Goal: Manage account settings

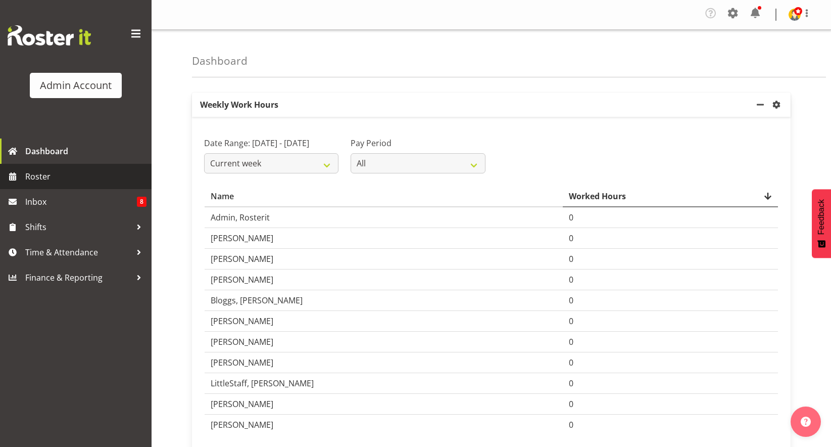
click at [76, 173] on span "Roster" at bounding box center [85, 176] width 121 height 15
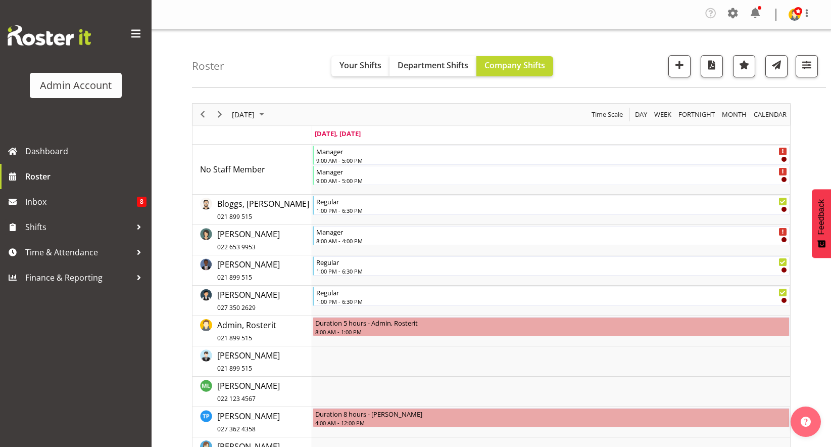
scroll to position [13, 0]
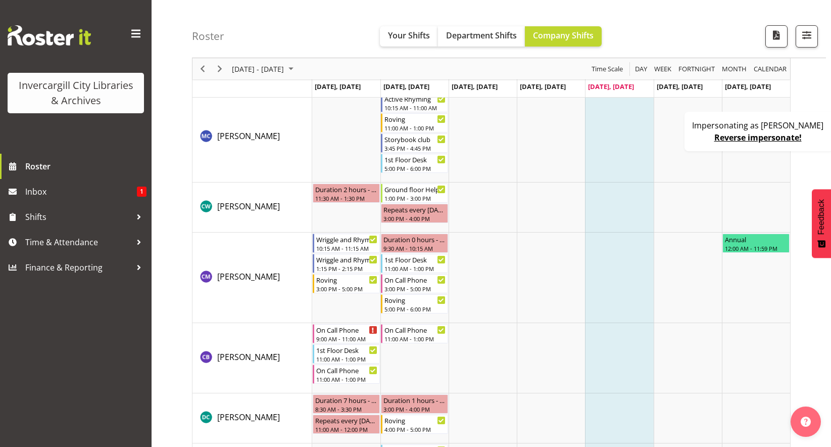
scroll to position [20, 0]
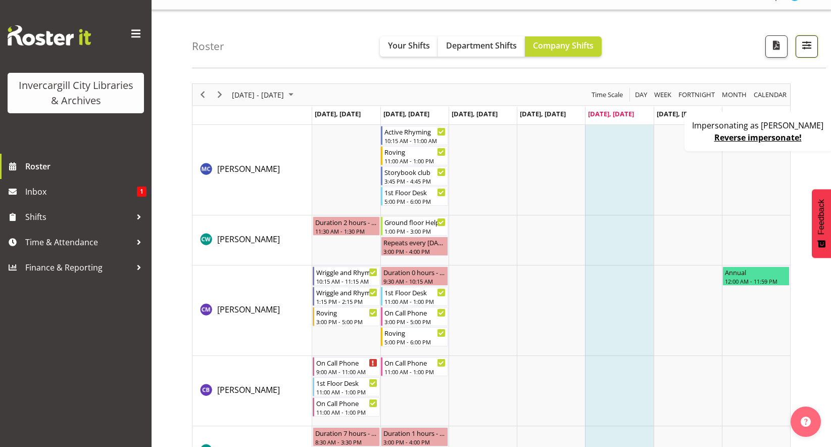
click at [807, 50] on span "button" at bounding box center [807, 44] width 13 height 13
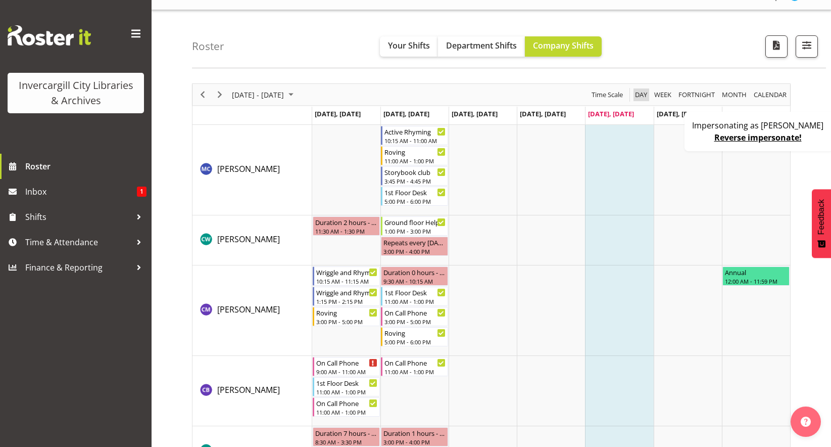
click at [640, 96] on span "Day" at bounding box center [641, 94] width 14 height 13
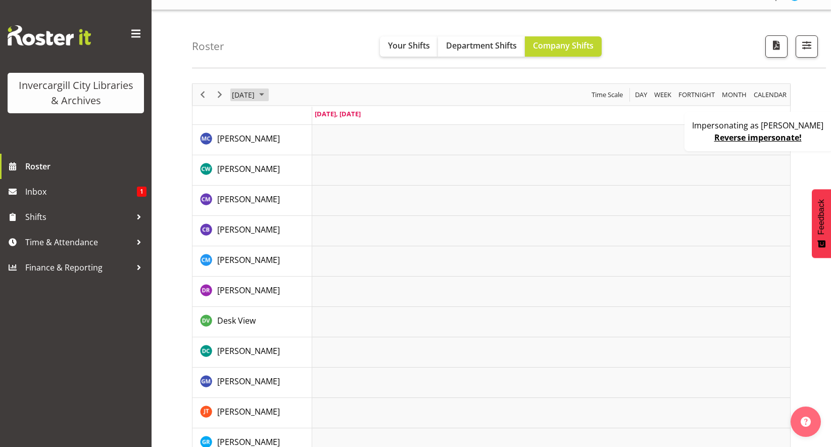
click at [256, 100] on span "August 29, 2025" at bounding box center [243, 94] width 25 height 13
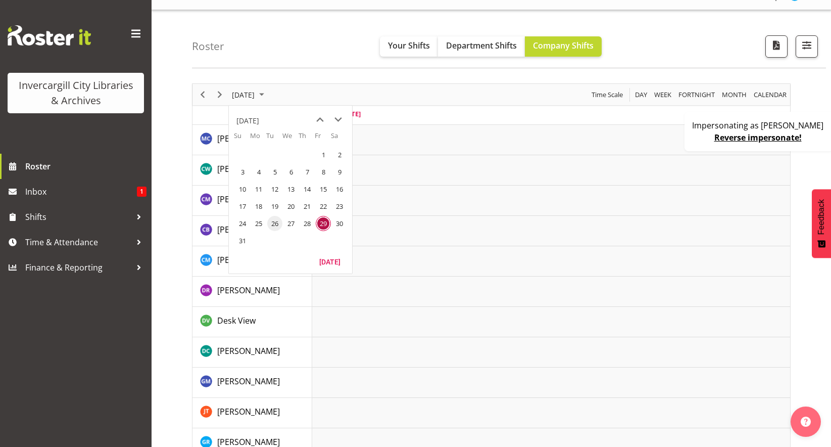
click at [272, 223] on span "26" at bounding box center [274, 223] width 15 height 15
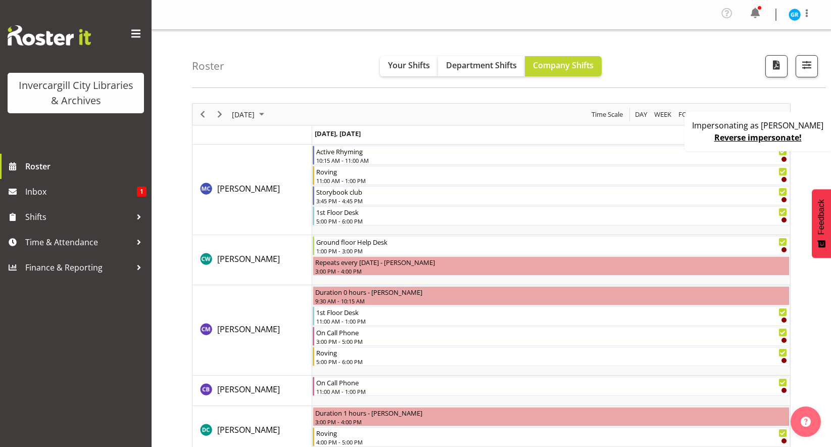
click at [603, 107] on div "Time Scale" at bounding box center [607, 114] width 38 height 21
click at [603, 108] on span "Time Scale" at bounding box center [607, 114] width 33 height 13
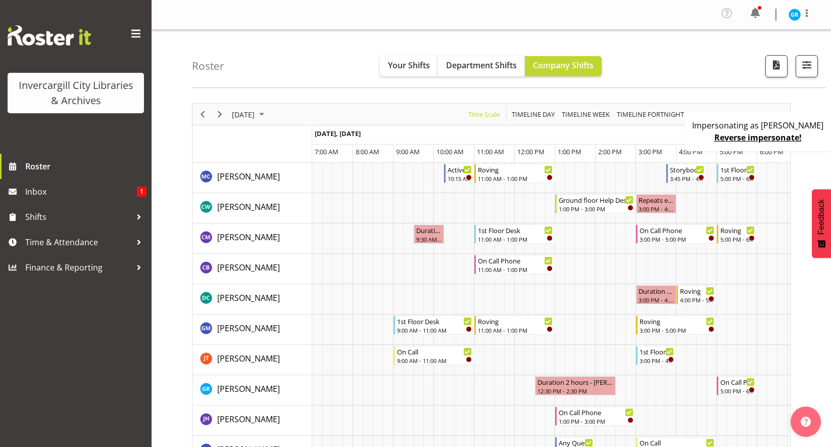
click at [717, 46] on div "Roster Your Shifts Department Shifts Company Shifts All Locations Clear Bluff L…" at bounding box center [509, 59] width 634 height 58
click at [800, 14] on img at bounding box center [795, 15] width 12 height 12
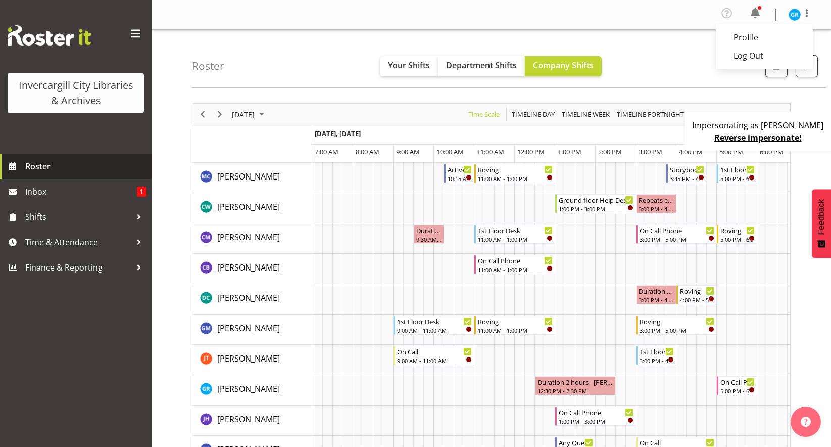
click at [68, 174] on link "Roster" at bounding box center [76, 166] width 152 height 25
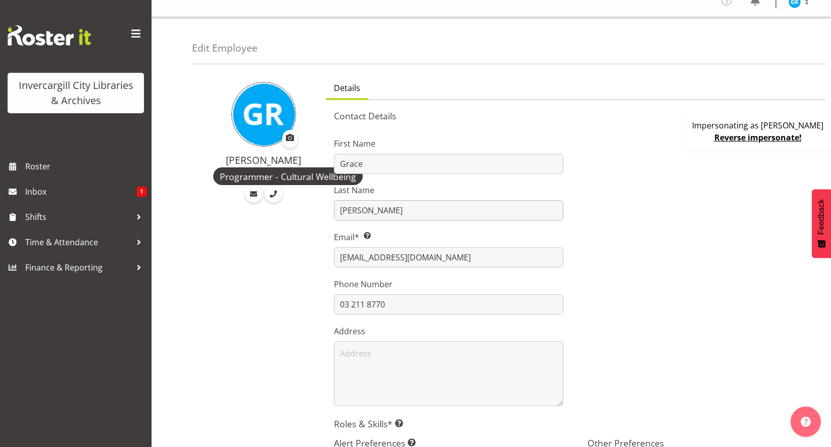
scroll to position [314, 0]
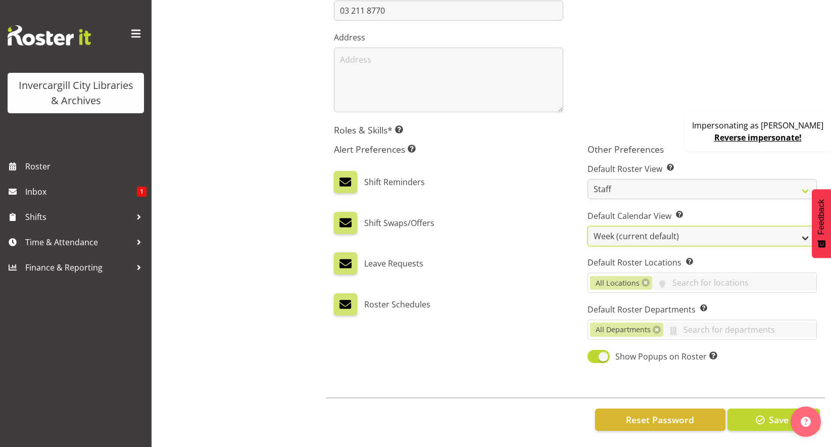
click at [645, 228] on select "Day Timeline Day Week (current default) Timeline Week Fortnight Month Calendar" at bounding box center [702, 236] width 229 height 20
select select "Day"
click at [588, 226] on select "Day Timeline Day Week (current default) Timeline Week Fortnight Month Calendar" at bounding box center [702, 236] width 229 height 20
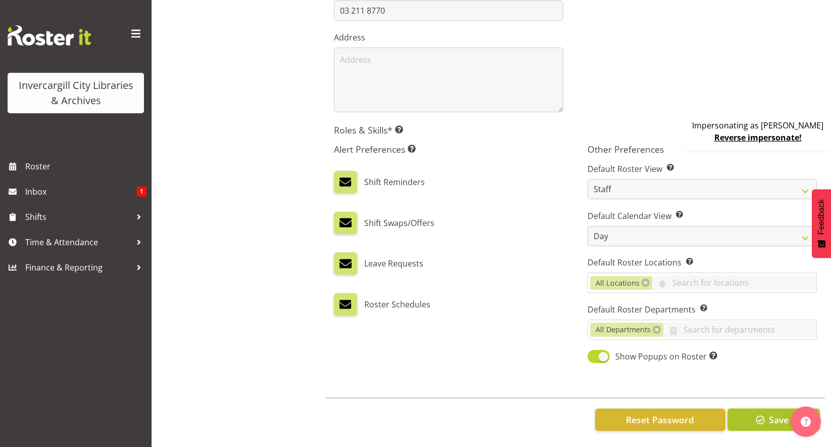
click at [756, 419] on button "Save" at bounding box center [774, 419] width 92 height 22
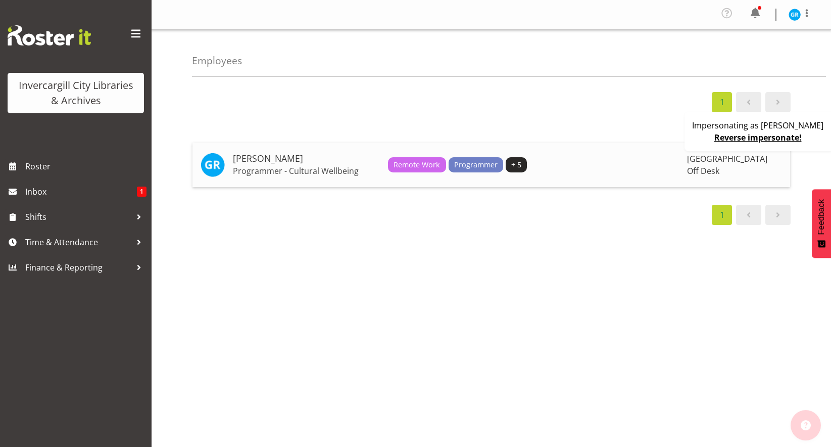
click at [605, 174] on td "Remote Work Programmer + 5" at bounding box center [533, 165] width 299 height 44
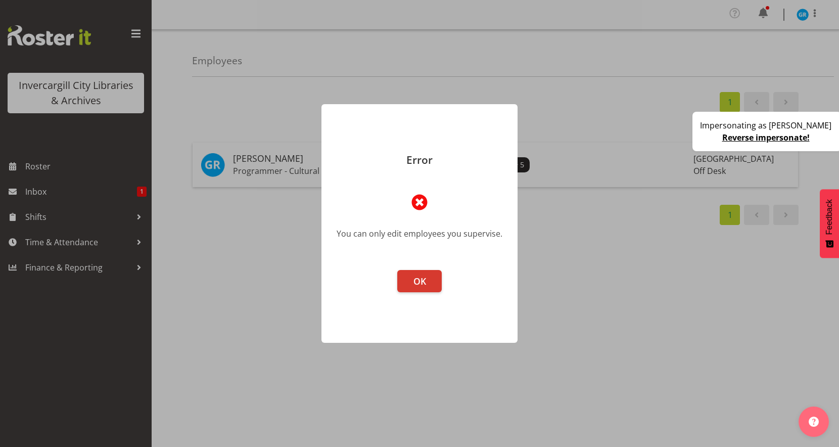
click at [429, 292] on footer "OK" at bounding box center [419, 301] width 196 height 83
click at [419, 283] on span "OK" at bounding box center [419, 281] width 13 height 12
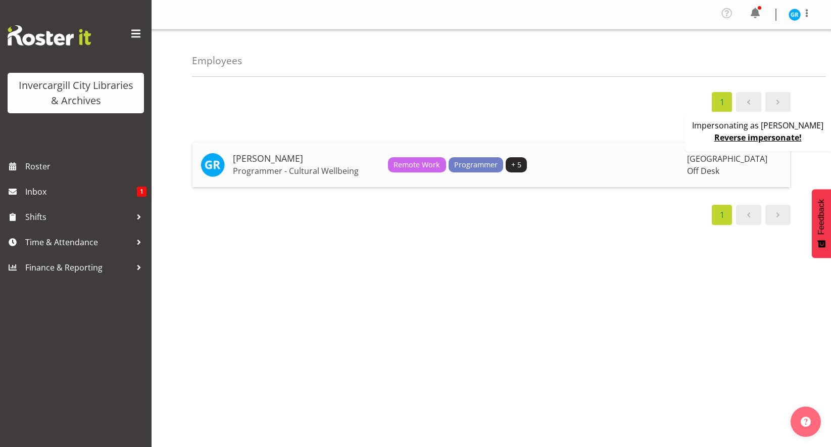
click at [296, 167] on p "Programmer - Cultural Wellbeing" at bounding box center [306, 171] width 147 height 10
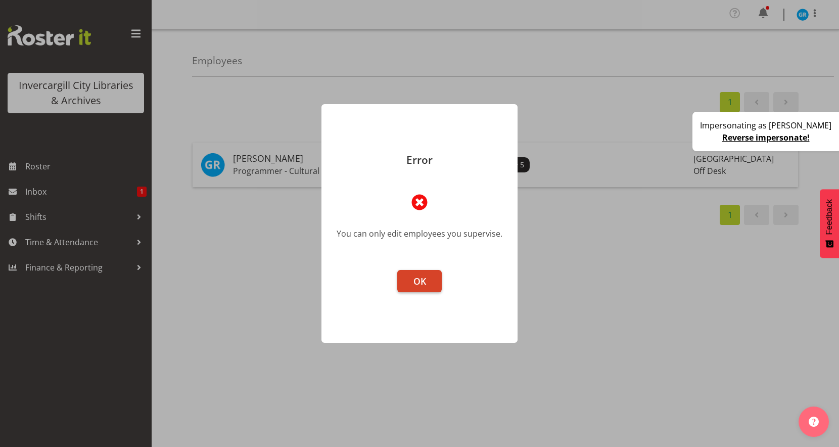
click at [407, 280] on button "OK" at bounding box center [419, 281] width 44 height 22
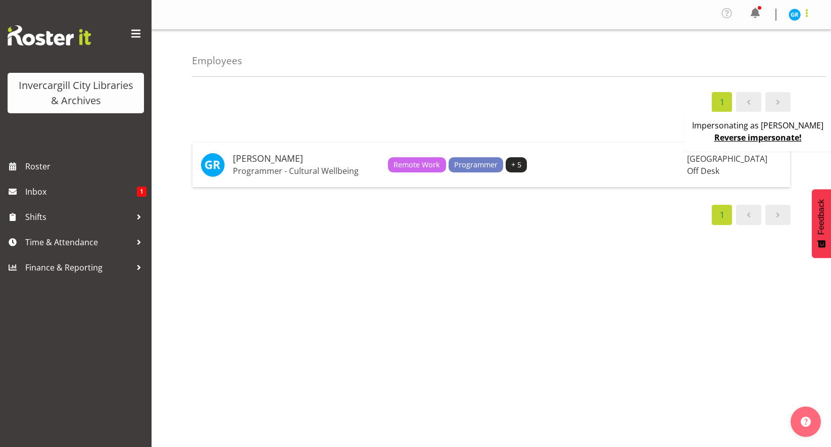
click at [801, 15] on span at bounding box center [807, 13] width 12 height 12
click at [756, 34] on link "Profile" at bounding box center [764, 37] width 97 height 18
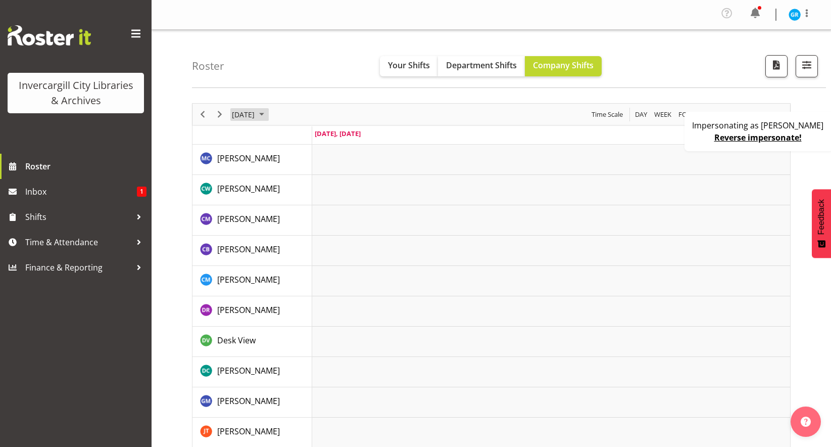
click at [256, 112] on span "August 29, 2025" at bounding box center [243, 114] width 25 height 13
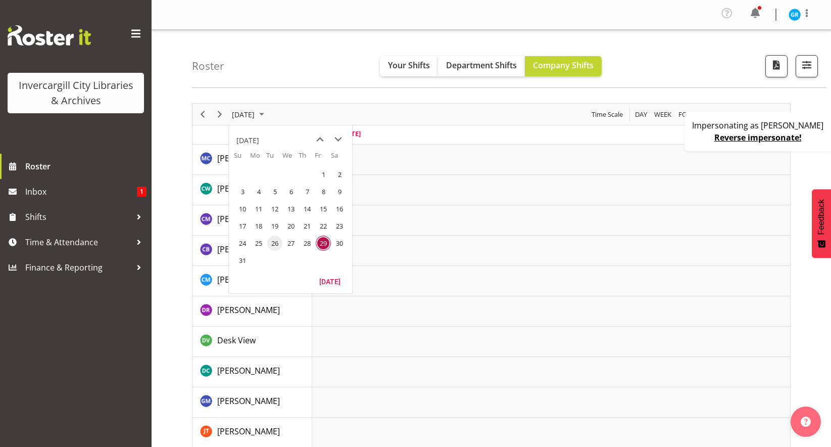
click at [271, 242] on span "26" at bounding box center [274, 243] width 15 height 15
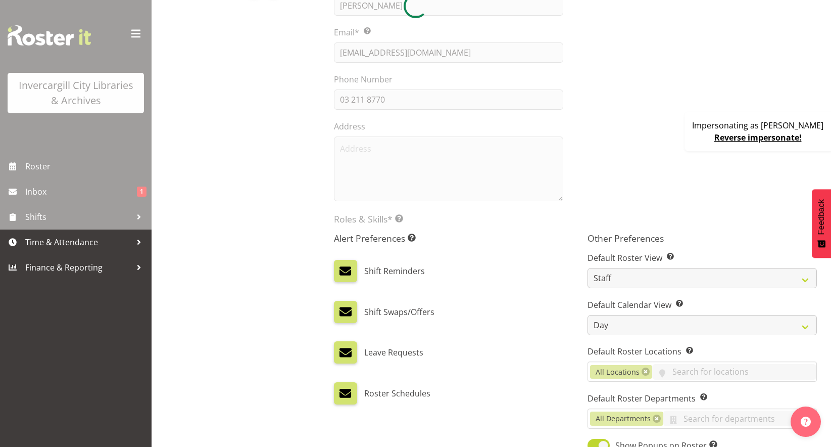
scroll to position [307, 0]
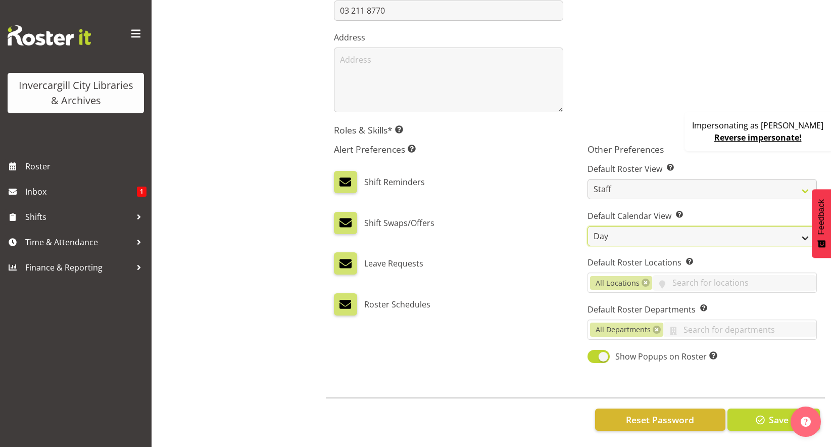
click at [626, 231] on select "Day Timeline Day Week (current default) Timeline Week Fortnight Month Calendar" at bounding box center [702, 236] width 229 height 20
select select "TimelineDay"
click at [588, 226] on select "Day Timeline Day Week (current default) Timeline Week Fortnight Month Calendar" at bounding box center [702, 236] width 229 height 20
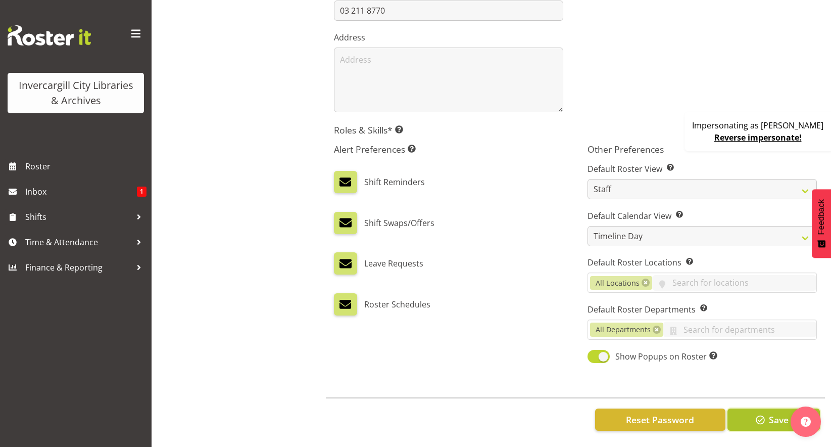
click at [762, 422] on span "button" at bounding box center [760, 419] width 13 height 13
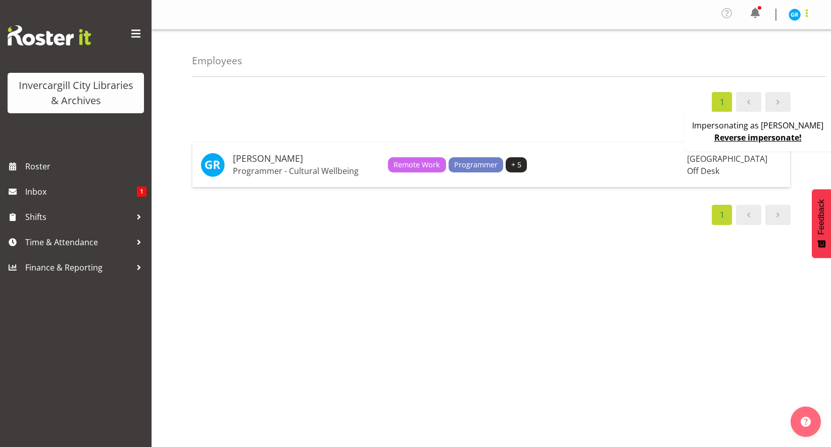
click at [805, 16] on span at bounding box center [807, 13] width 12 height 12
click at [773, 35] on link "Profile" at bounding box center [764, 37] width 97 height 18
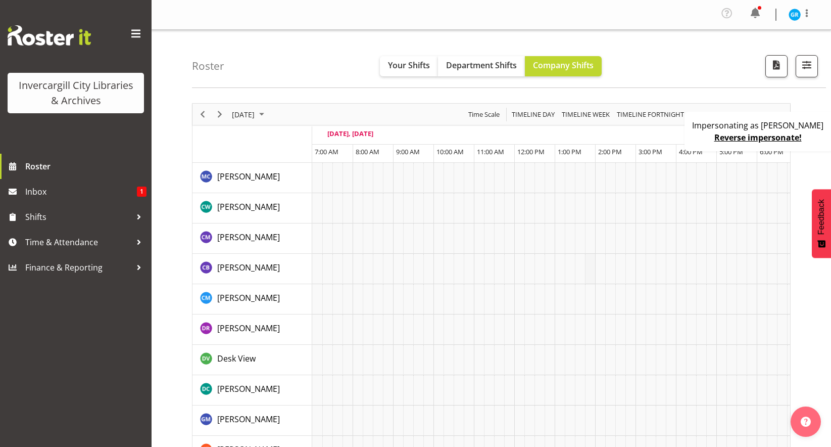
scroll to position [0, 128]
click at [256, 119] on span "August 29, 2025" at bounding box center [243, 114] width 25 height 13
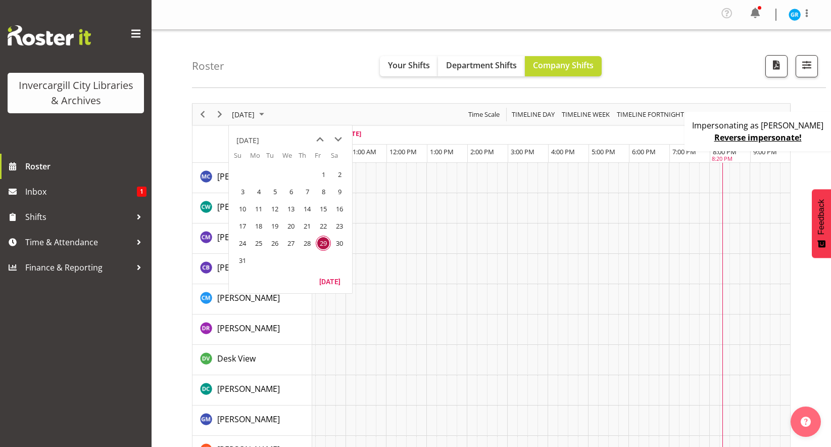
click at [278, 241] on span "26" at bounding box center [274, 243] width 15 height 15
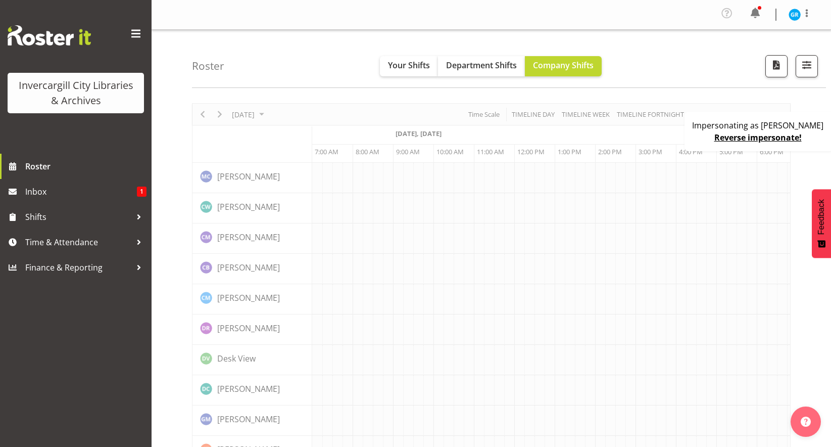
scroll to position [0, 81]
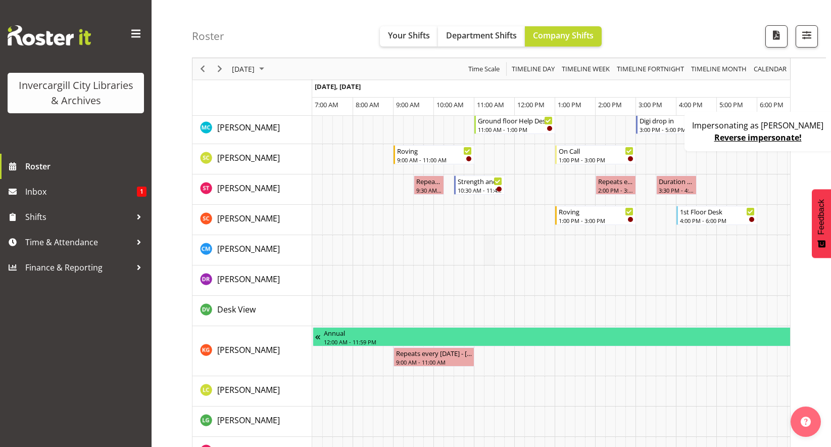
scroll to position [823, 0]
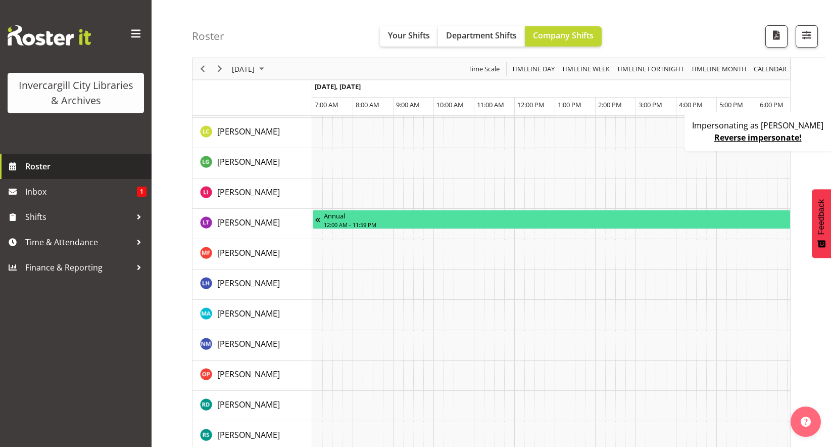
click at [57, 170] on span "Roster" at bounding box center [85, 166] width 121 height 15
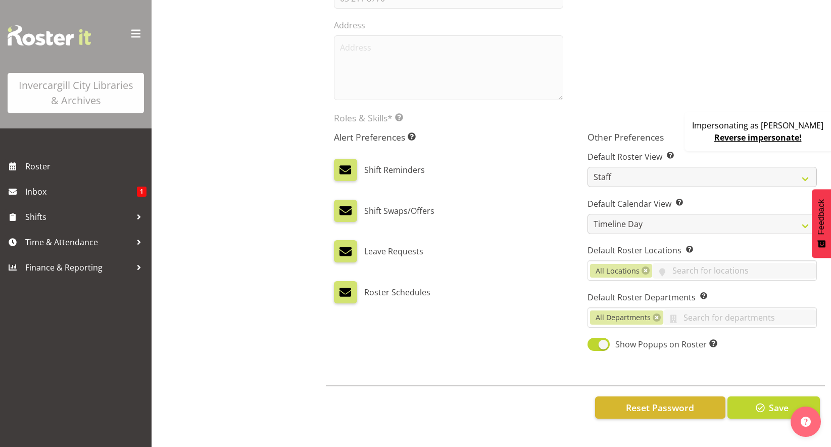
scroll to position [314, 0]
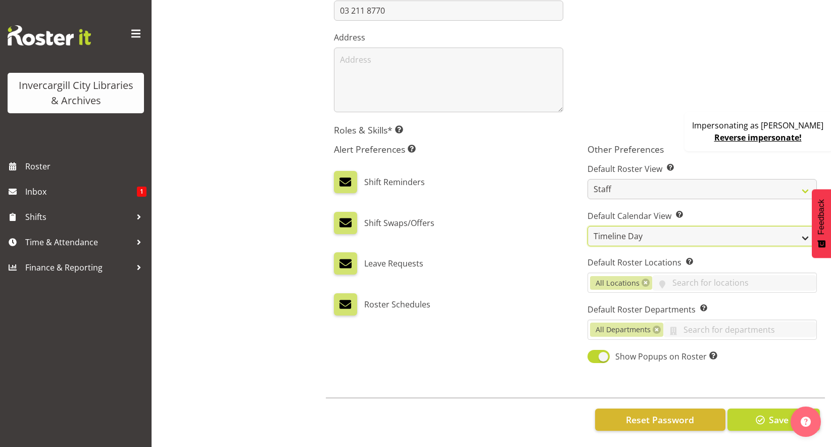
click at [640, 226] on select "Day Timeline Day Week (current default) Timeline Week Fortnight Month Calendar" at bounding box center [702, 236] width 229 height 20
select select "TimelineWeek"
click at [588, 226] on select "Day Timeline Day Week (current default) Timeline Week Fortnight Month Calendar" at bounding box center [702, 236] width 229 height 20
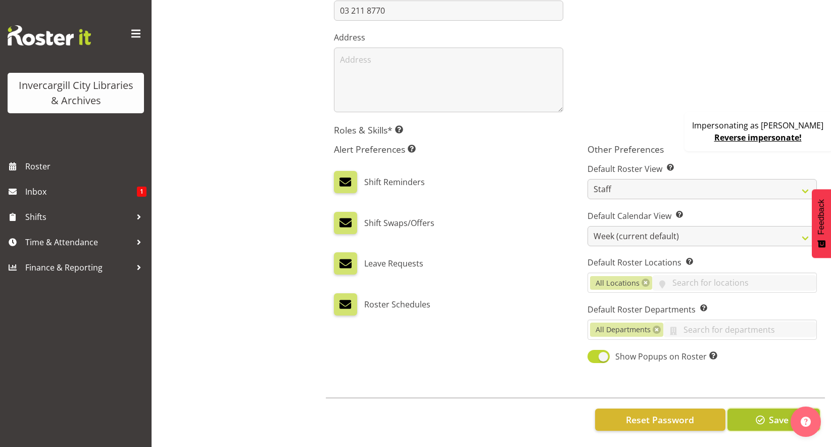
click at [752, 409] on button "Save" at bounding box center [774, 419] width 92 height 22
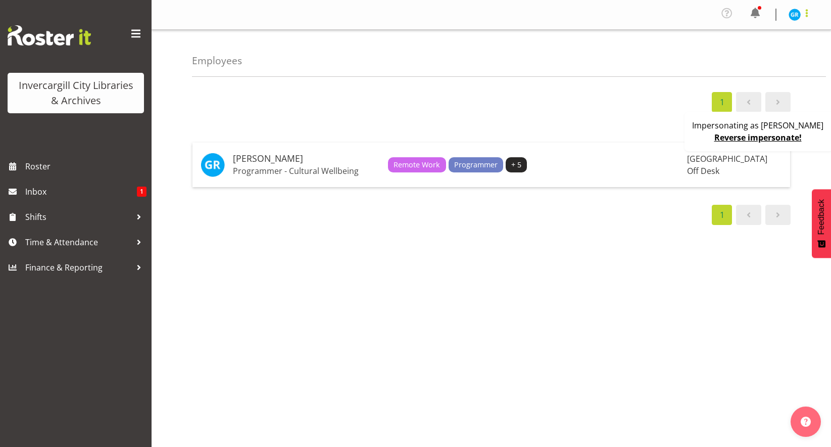
click at [803, 18] on span at bounding box center [807, 13] width 12 height 12
click at [787, 37] on link "Profile" at bounding box center [764, 37] width 97 height 18
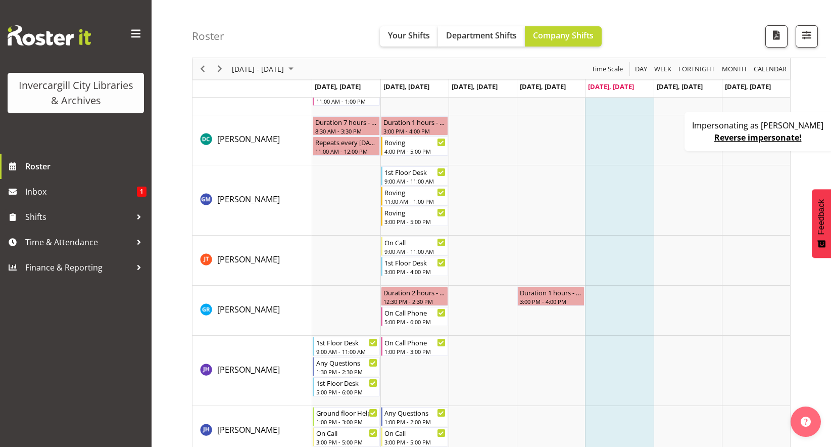
scroll to position [1, 0]
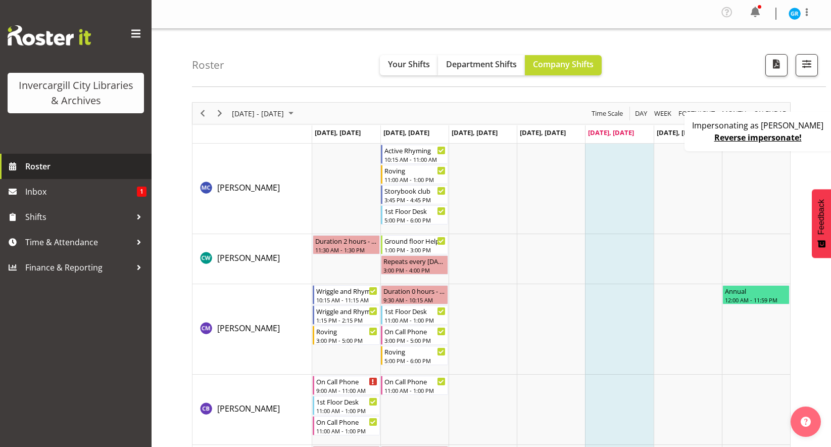
click at [68, 163] on span "Roster" at bounding box center [85, 166] width 121 height 15
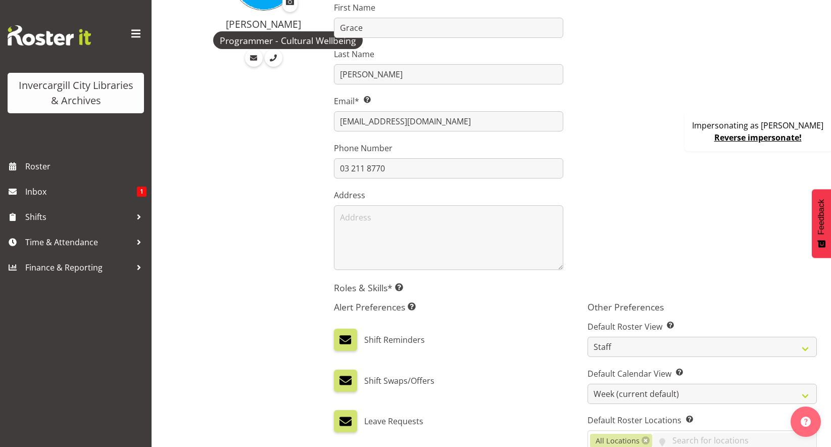
scroll to position [314, 0]
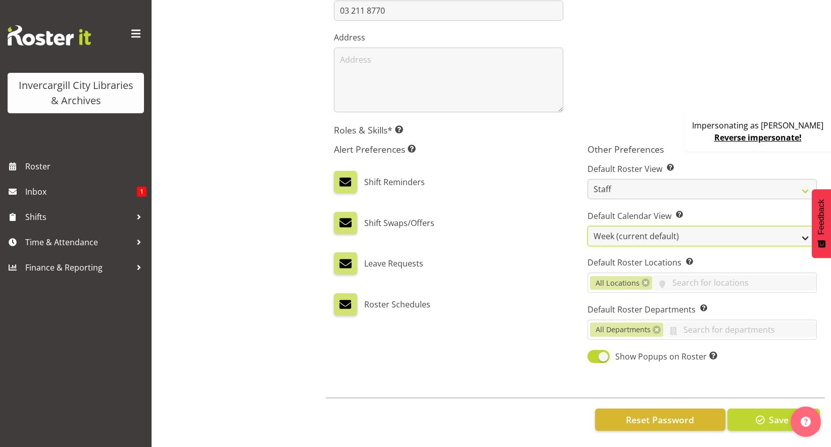
click at [640, 226] on select "Day Timeline Day Week (current default) Timeline Week Fortnight Month Calendar" at bounding box center [702, 236] width 229 height 20
select select "TimelineWeekAdvanced"
click at [588, 226] on select "Day Timeline Day Week (current default) Timeline Week Fortnight Month Calendar" at bounding box center [702, 236] width 229 height 20
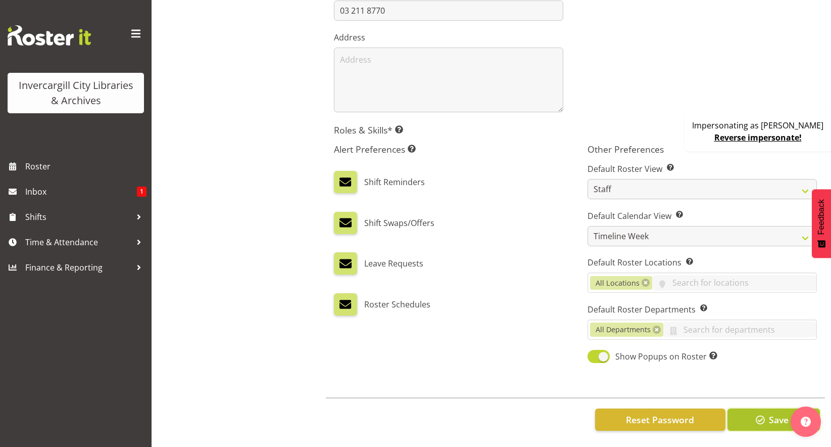
click at [750, 410] on button "Save" at bounding box center [774, 419] width 92 height 22
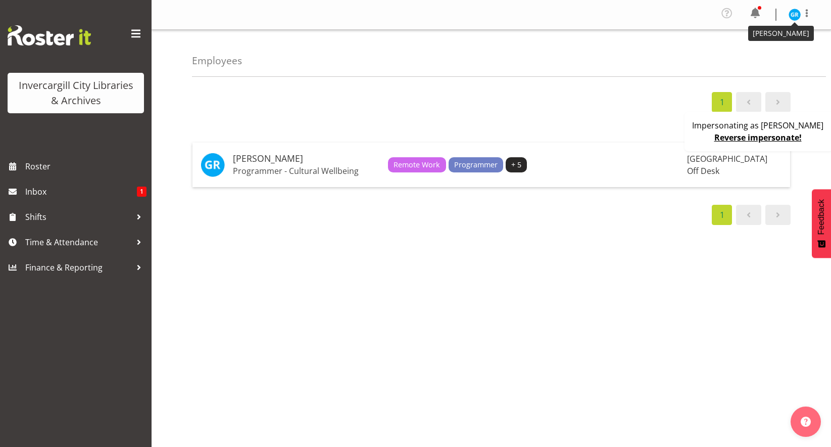
click at [797, 19] on img at bounding box center [795, 15] width 12 height 12
click at [783, 34] on link "Profile" at bounding box center [764, 37] width 97 height 18
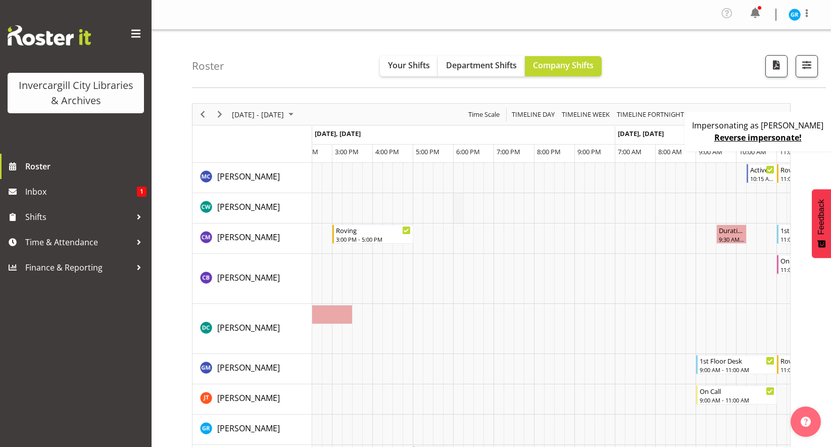
scroll to position [0, 24]
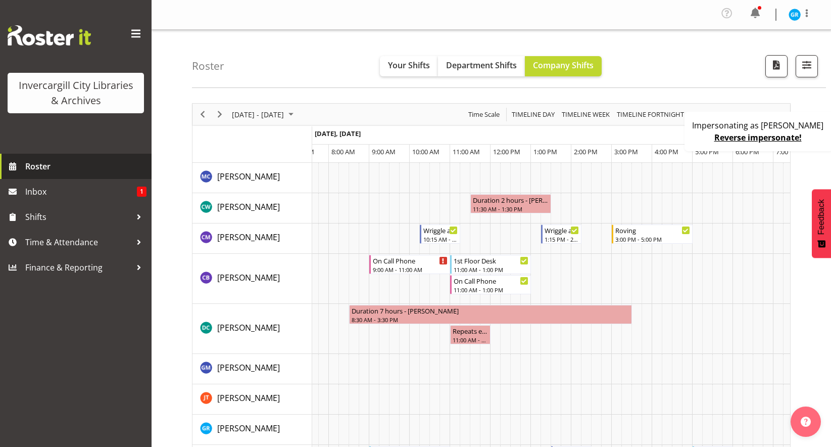
drag, startPoint x: 50, startPoint y: 161, endPoint x: 58, endPoint y: 162, distance: 8.1
click at [50, 161] on span "Roster" at bounding box center [85, 166] width 121 height 15
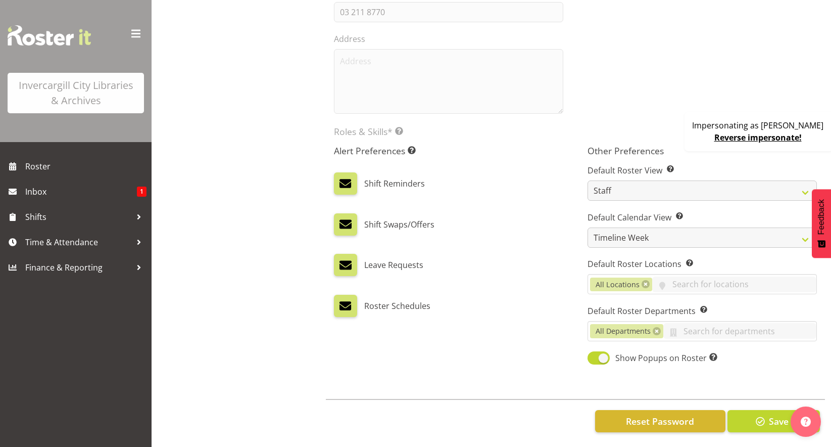
scroll to position [326, 0]
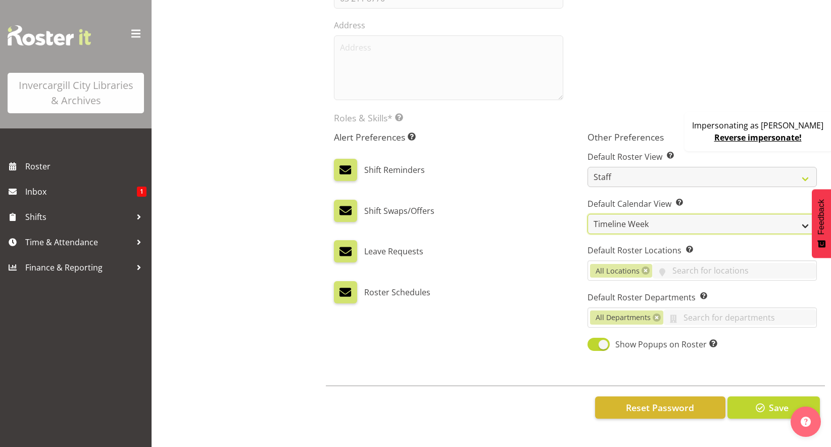
click at [645, 219] on select "Day Timeline Day Week (current default) Timeline Week Fortnight Month Calendar" at bounding box center [702, 224] width 229 height 20
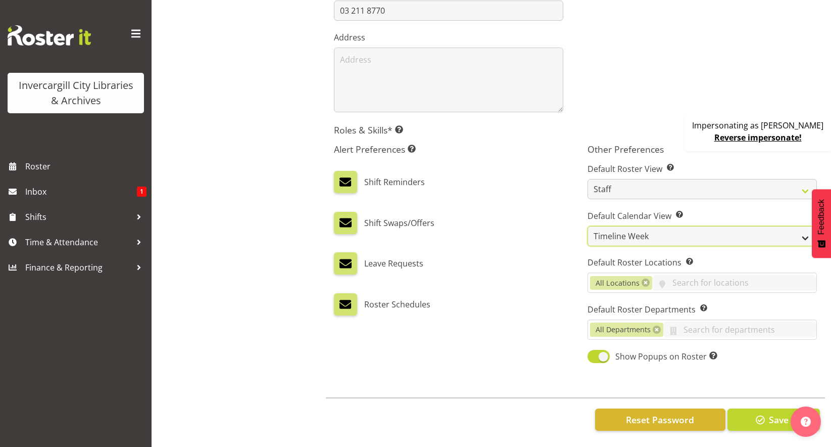
scroll to position [314, 0]
select select "TimelineWeekFortnight"
click at [588, 226] on select "Day Timeline Day Week (current default) Timeline Week Fortnight Month Calendar" at bounding box center [702, 236] width 229 height 20
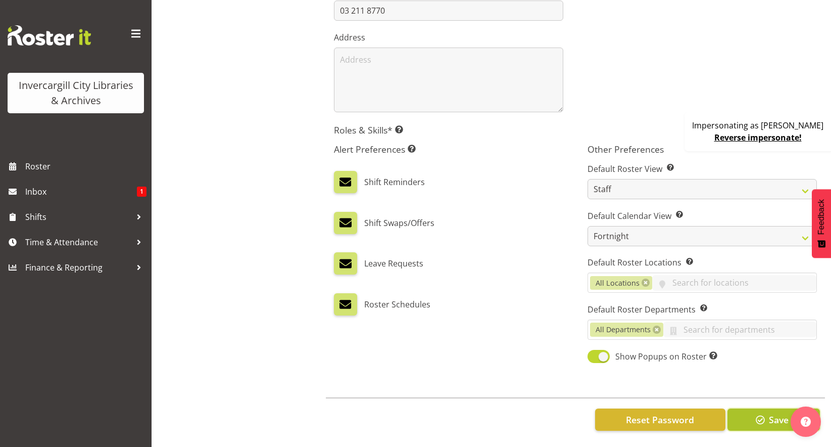
click at [754, 413] on span "button" at bounding box center [760, 419] width 13 height 13
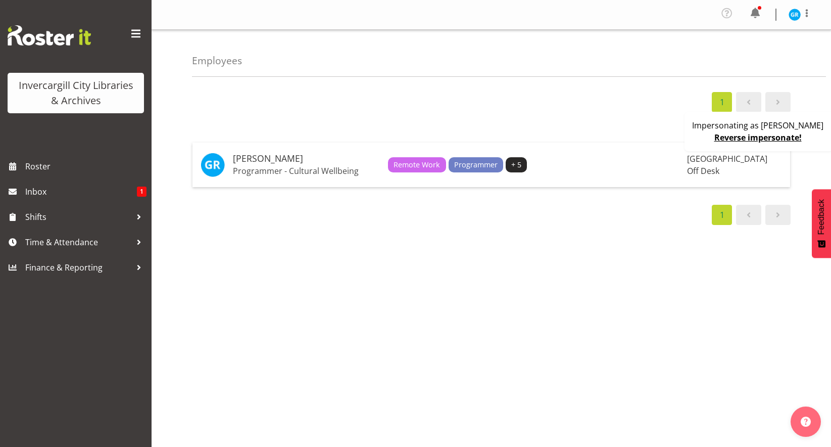
click at [798, 16] on img at bounding box center [795, 15] width 12 height 12
click at [771, 34] on link "Profile" at bounding box center [764, 37] width 97 height 18
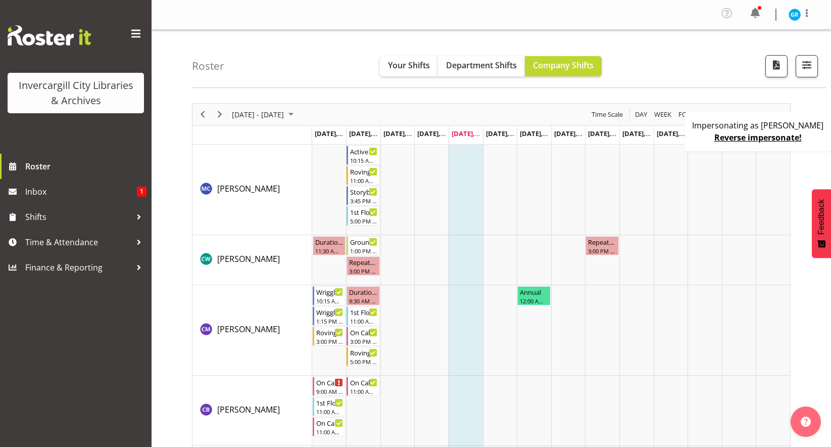
click at [139, 31] on span at bounding box center [136, 34] width 16 height 16
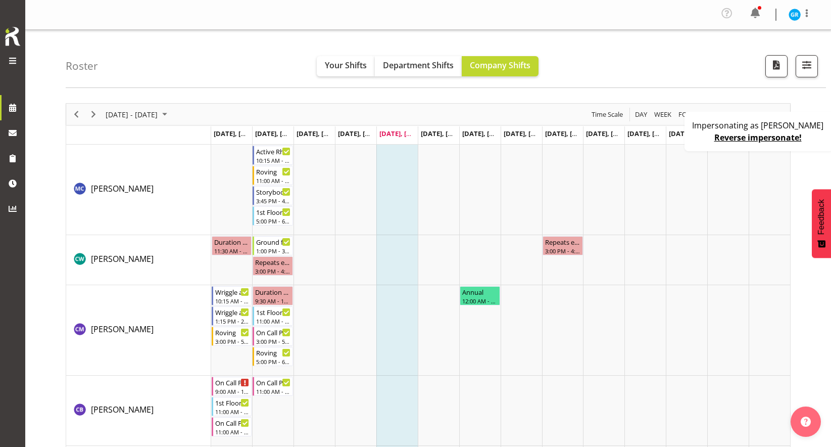
click at [7, 59] on span at bounding box center [13, 61] width 12 height 12
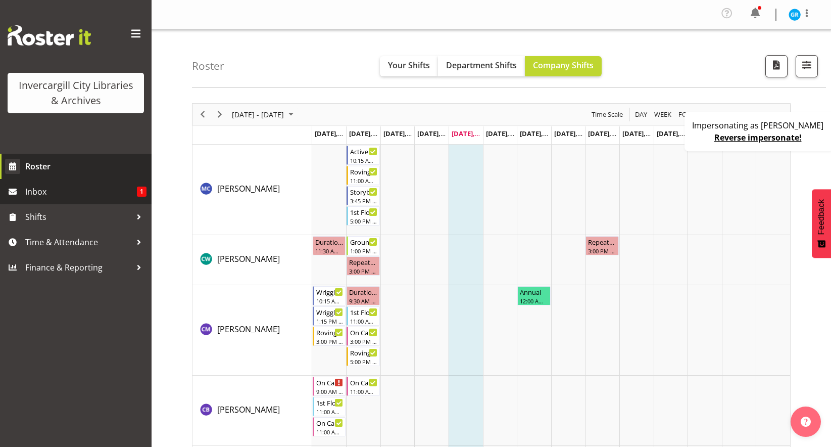
click at [50, 168] on span "Roster" at bounding box center [85, 166] width 121 height 15
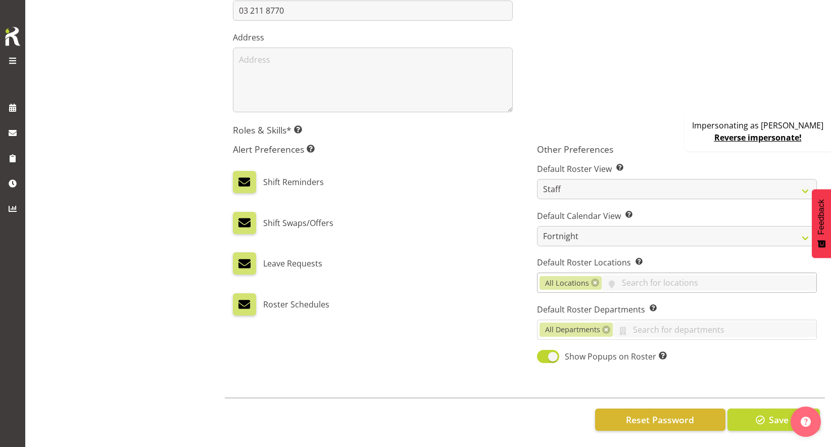
scroll to position [314, 0]
click at [595, 235] on select "Day Timeline Day Week (current default) Timeline Week Fortnight Month Calendar" at bounding box center [677, 236] width 280 height 20
select select "TimelineMonth"
click at [537, 226] on select "Day Timeline Day Week (current default) Timeline Week Fortnight Month Calendar" at bounding box center [677, 236] width 280 height 20
click at [758, 423] on button "Save" at bounding box center [774, 419] width 92 height 22
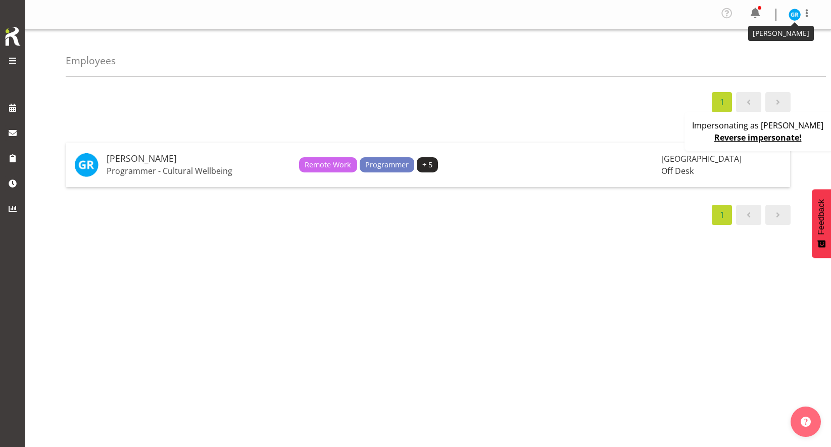
click at [793, 18] on img at bounding box center [795, 15] width 12 height 12
click at [773, 36] on link "Profile" at bounding box center [764, 37] width 97 height 18
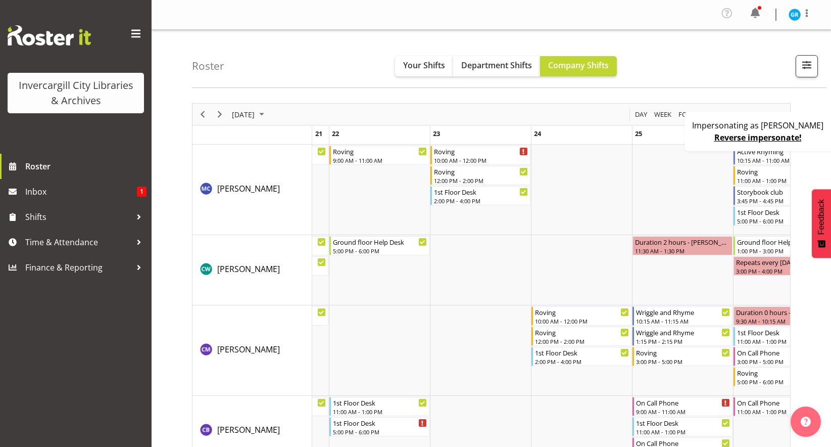
scroll to position [0, 2655]
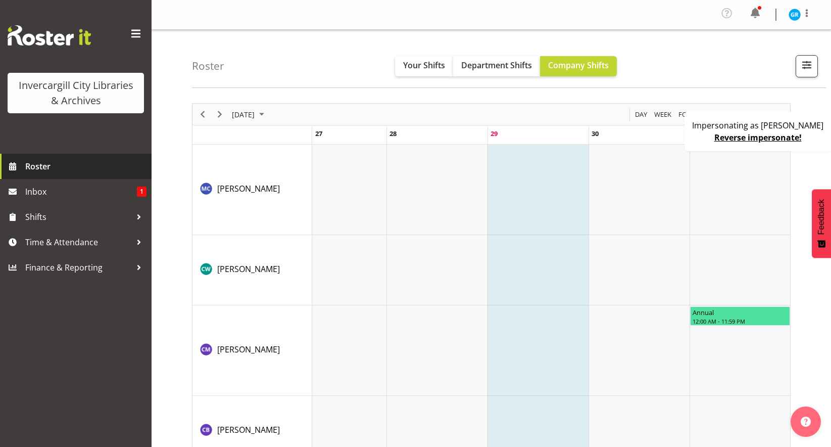
click at [88, 163] on span "Roster" at bounding box center [85, 166] width 121 height 15
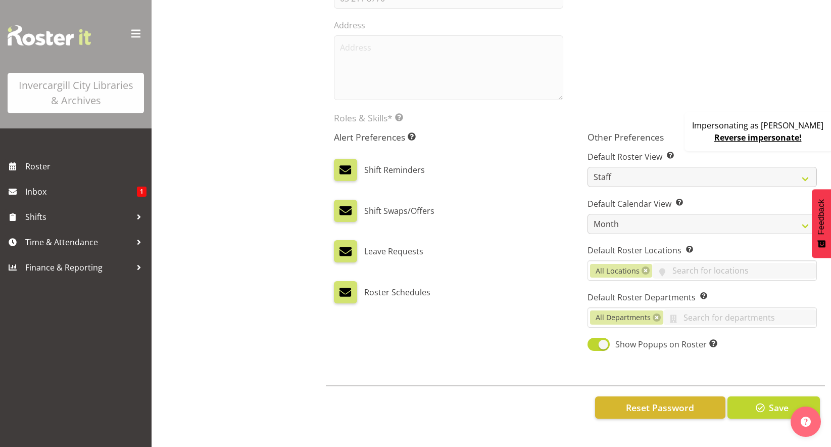
scroll to position [314, 0]
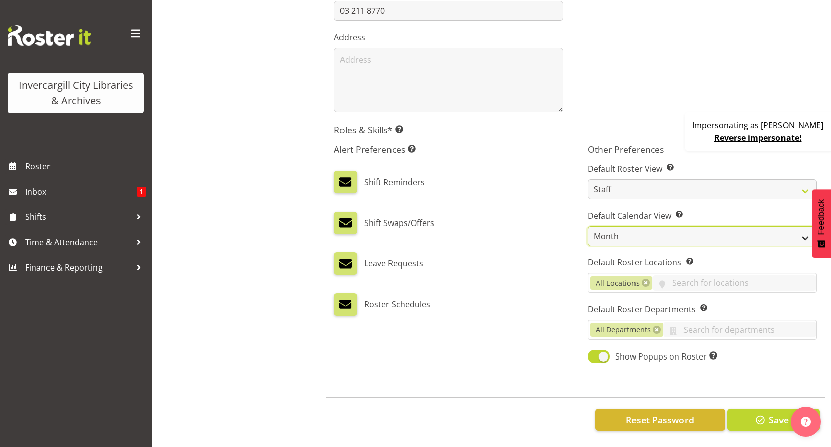
click at [630, 226] on select "Day Timeline Day Week (current default) Timeline Week Fortnight Month Calendar" at bounding box center [702, 236] width 229 height 20
select select "Month"
click at [588, 226] on select "Day Timeline Day Week (current default) Timeline Week Fortnight Month Calendar" at bounding box center [702, 236] width 229 height 20
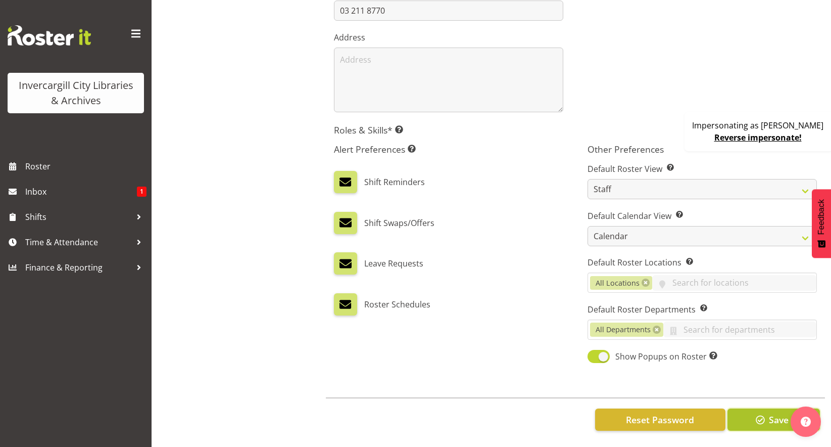
click at [760, 416] on span "button" at bounding box center [760, 419] width 13 height 13
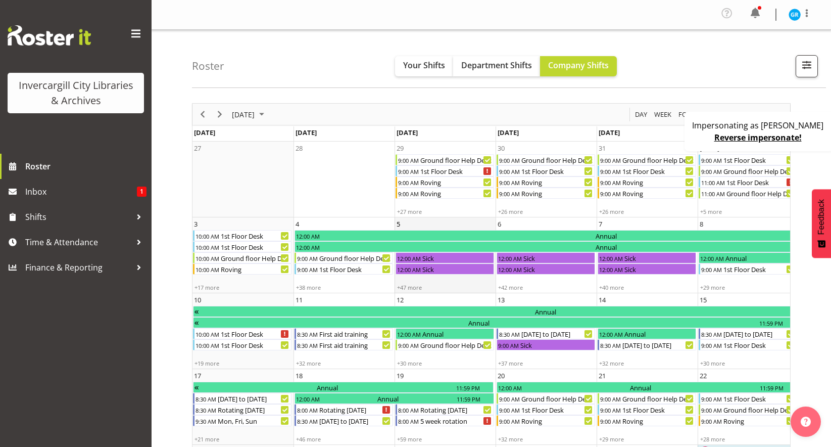
scroll to position [165, 0]
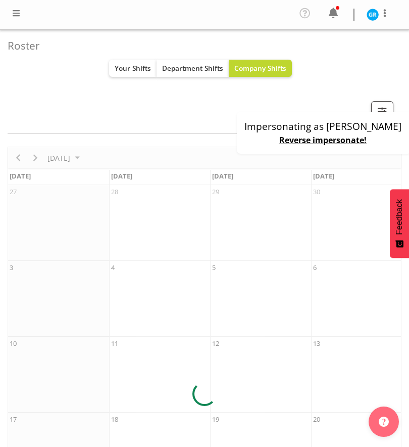
click at [35, 65] on div "Your Shifts Department Shifts Company Shifts" at bounding box center [201, 68] width 386 height 17
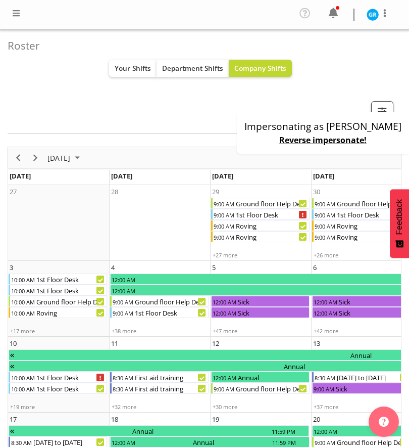
click at [50, 120] on div "All Locations Clear Bluff Library Invercargill Library Select All Deselect All …" at bounding box center [201, 112] width 386 height 22
